Goal: Information Seeking & Learning: Check status

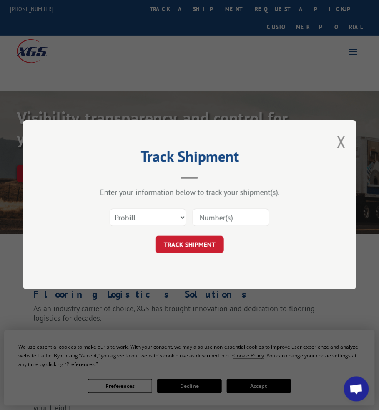
click at [164, 212] on select "Select category... Probill BOL PO" at bounding box center [148, 218] width 77 height 18
select select "bol"
click at [110, 209] on select "Select category... Probill BOL PO" at bounding box center [148, 218] width 77 height 18
click at [227, 222] on input at bounding box center [231, 218] width 77 height 18
paste input "6200043202"
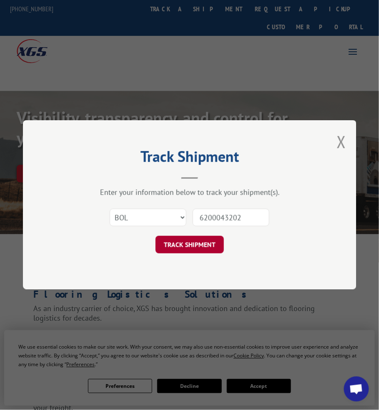
type input "6200043202"
click at [202, 238] on button "TRACK SHIPMENT" at bounding box center [190, 245] width 68 height 18
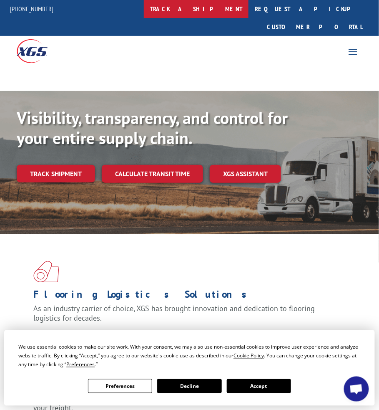
click at [216, 11] on link "track a shipment" at bounding box center [196, 9] width 105 height 18
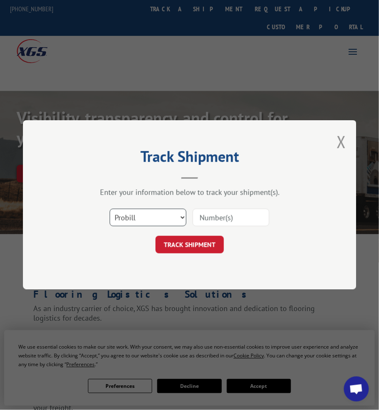
click at [168, 210] on select "Select category... Probill BOL PO" at bounding box center [148, 218] width 77 height 18
select select "bol"
click at [110, 209] on select "Select category... Probill BOL PO" at bounding box center [148, 218] width 77 height 18
click at [225, 218] on input at bounding box center [231, 218] width 77 height 18
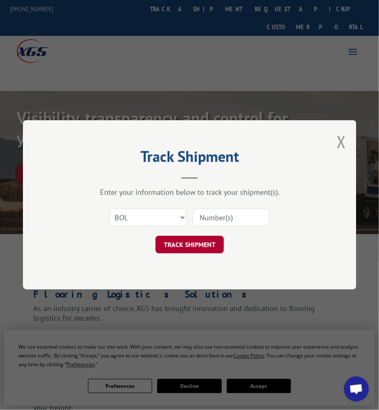
paste input "7066026"
type input "7066026"
click at [189, 248] on button "TRACK SHIPMENT" at bounding box center [190, 245] width 68 height 18
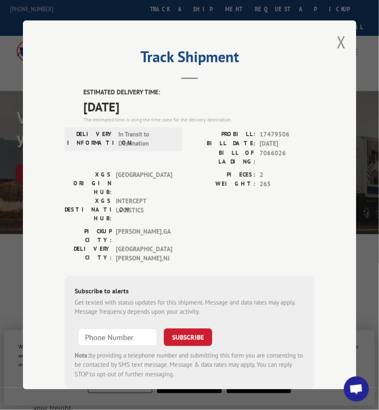
click at [157, 88] on label "ESTIMATED DELIVERY TIME:" at bounding box center [199, 93] width 232 height 10
click at [122, 130] on span "In Transit to Destination" at bounding box center [147, 139] width 56 height 19
